Goal: Answer question/provide support

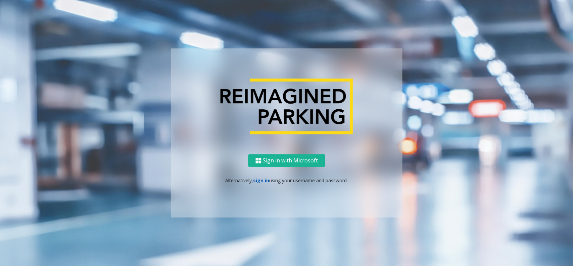
click at [262, 180] on link "sign in" at bounding box center [262, 180] width 16 height 6
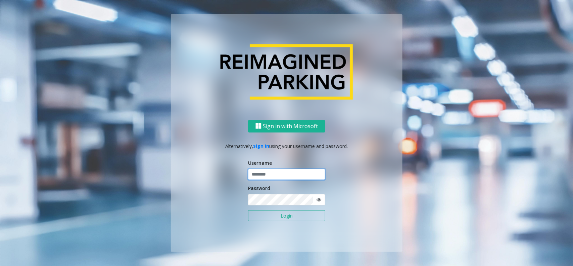
click at [264, 177] on input "text" at bounding box center [286, 174] width 77 height 11
type input "**********"
click at [267, 219] on button "Login" at bounding box center [286, 215] width 77 height 11
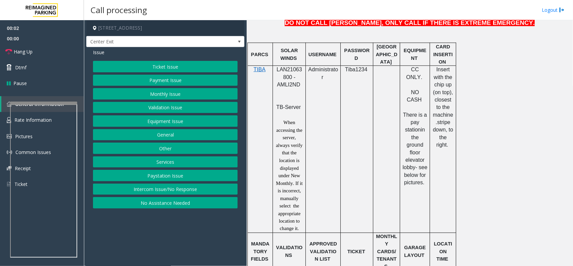
scroll to position [378, 0]
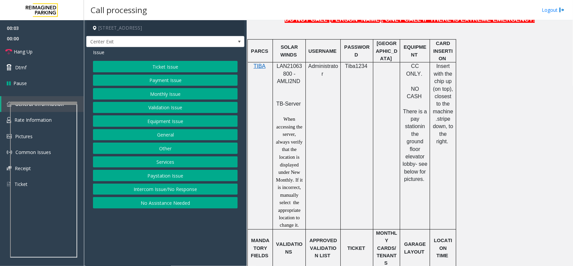
click at [292, 68] on span "LAN21063800 - AMLI2ND" at bounding box center [290, 73] width 26 height 21
copy span "LAN21063800"
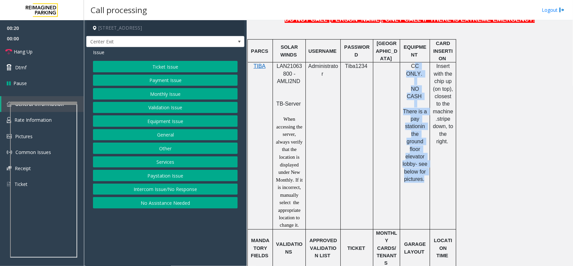
drag, startPoint x: 424, startPoint y: 161, endPoint x: 409, endPoint y: 67, distance: 95.3
click at [409, 67] on div "CC ONLY . NO CASH There is a pay station in the ground floor elevator lobby- se…" at bounding box center [415, 122] width 30 height 120
click at [407, 78] on p at bounding box center [415, 81] width 25 height 7
drag, startPoint x: 405, startPoint y: 68, endPoint x: 427, endPoint y: 152, distance: 87.3
click at [427, 151] on div "CC ONLY . NO CASH There is a pay station in the ground floor elevator lobby- se…" at bounding box center [415, 122] width 30 height 120
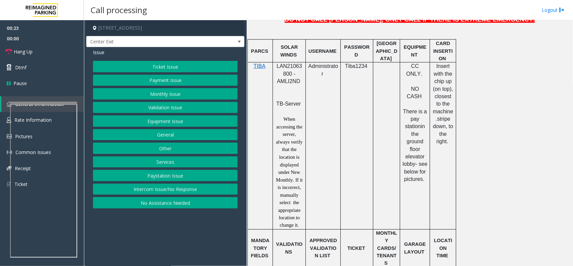
click at [423, 162] on p "There is a pay station in the ground floor elevator lobby- see below for pictur…" at bounding box center [415, 141] width 25 height 83
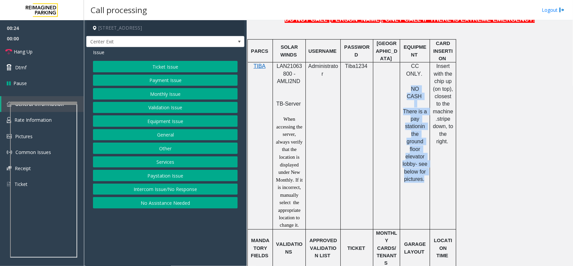
drag, startPoint x: 424, startPoint y: 162, endPoint x: 405, endPoint y: 83, distance: 80.6
click at [405, 83] on div "CC ONLY . NO CASH There is a pay station in the ground floor elevator lobby- se…" at bounding box center [415, 122] width 30 height 120
click at [407, 86] on span "NO CASH" at bounding box center [414, 92] width 15 height 13
drag, startPoint x: 404, startPoint y: 84, endPoint x: 423, endPoint y: 160, distance: 78.0
click at [423, 160] on div "CC ONLY . NO CASH There is a pay station in the ground floor elevator lobby- se…" at bounding box center [415, 122] width 30 height 120
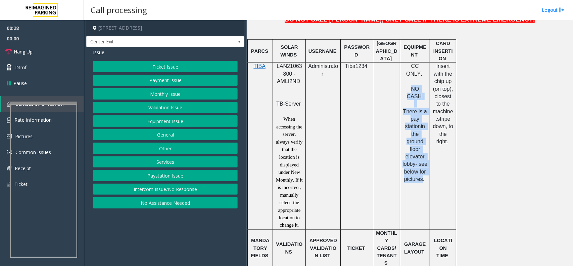
click at [423, 160] on span "in the ground floor elevator lobby- see below for pictures." at bounding box center [416, 152] width 26 height 58
drag, startPoint x: 424, startPoint y: 160, endPoint x: 403, endPoint y: 77, distance: 85.1
click at [403, 77] on div "CC ONLY . NO CASH There is a pay station in the ground floor elevator lobby- se…" at bounding box center [415, 122] width 30 height 120
click at [403, 78] on p at bounding box center [415, 81] width 25 height 7
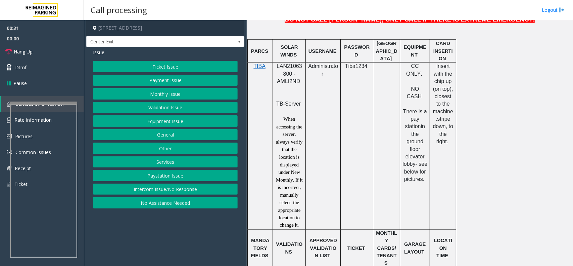
click at [175, 119] on button "Equipment Issue" at bounding box center [165, 120] width 145 height 11
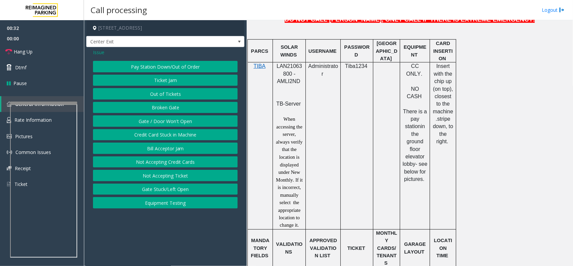
click at [175, 119] on button "Gate / Door Won't Open" at bounding box center [165, 120] width 145 height 11
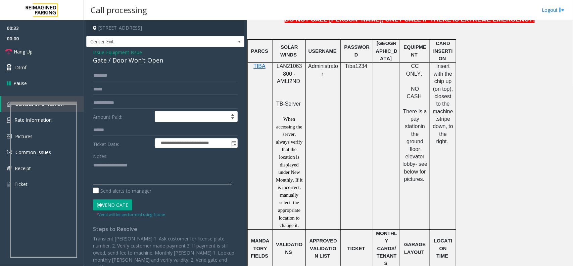
click at [139, 175] on textarea at bounding box center [162, 172] width 139 height 25
click at [56, 45] on link "Hang Up" at bounding box center [42, 52] width 84 height 16
click at [162, 56] on div "Gate / Door Won't Open" at bounding box center [165, 60] width 145 height 9
click at [160, 58] on div "Gate / Door Won't Open" at bounding box center [165, 60] width 145 height 9
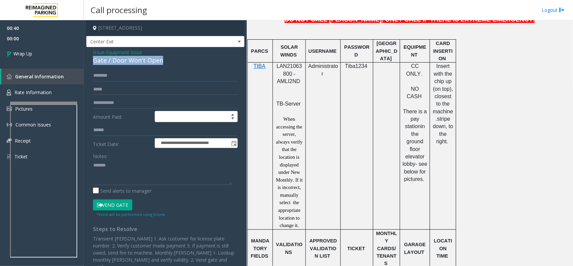
click at [160, 58] on div "Gate / Door Won't Open" at bounding box center [165, 60] width 145 height 9
copy div "Gate / Door Won't Open"
click at [128, 166] on textarea at bounding box center [162, 172] width 139 height 25
paste textarea "**********"
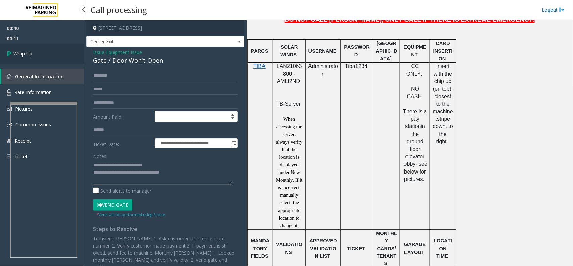
type textarea "**********"
click at [36, 56] on link "Wrap Up" at bounding box center [42, 54] width 84 height 20
